Goal: Task Accomplishment & Management: Manage account settings

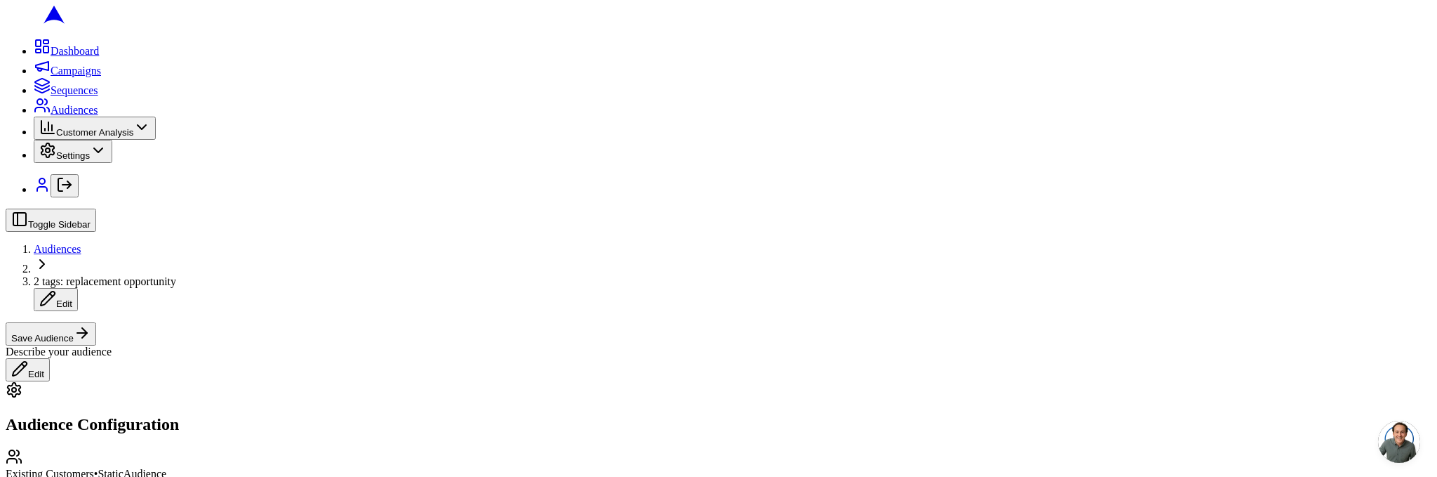
click at [267, 347] on div "Audience Configuration" at bounding box center [719, 407] width 1426 height 53
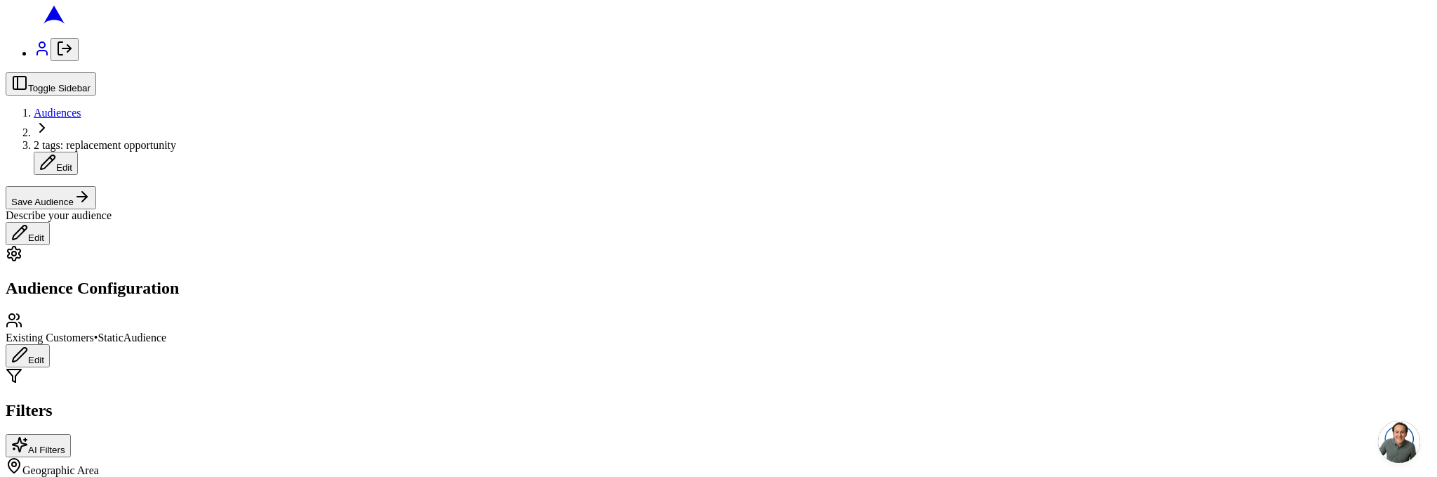
scroll to position [367, 0]
click at [56, 57] on icon "Log out" at bounding box center [64, 48] width 17 height 17
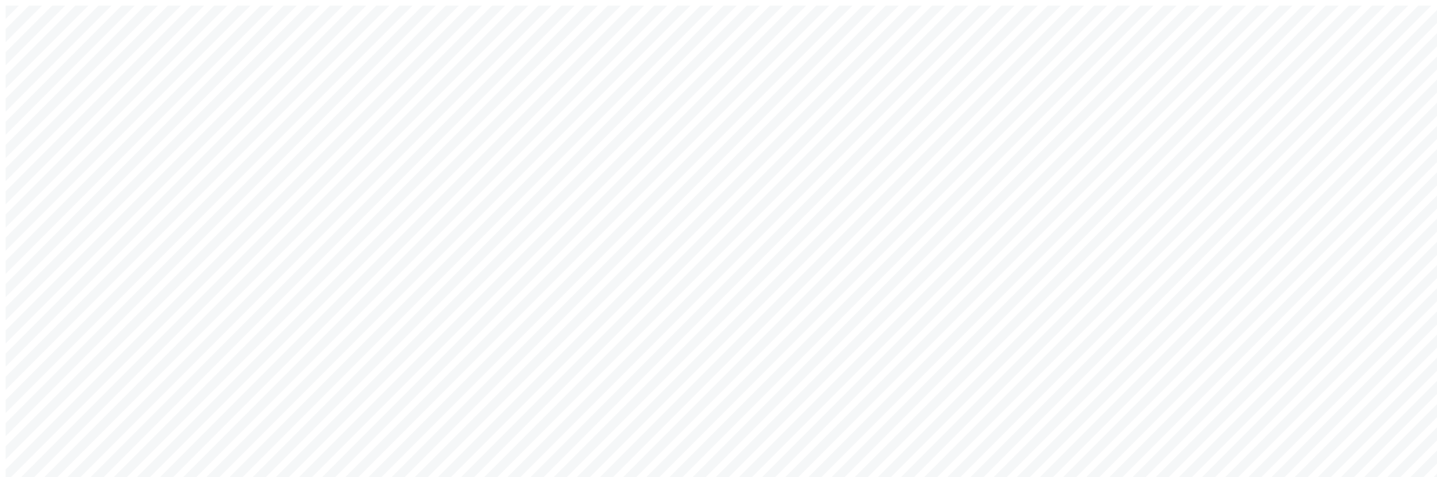
type input "sacha@getarch.com"
